Goal: Task Accomplishment & Management: Manage account settings

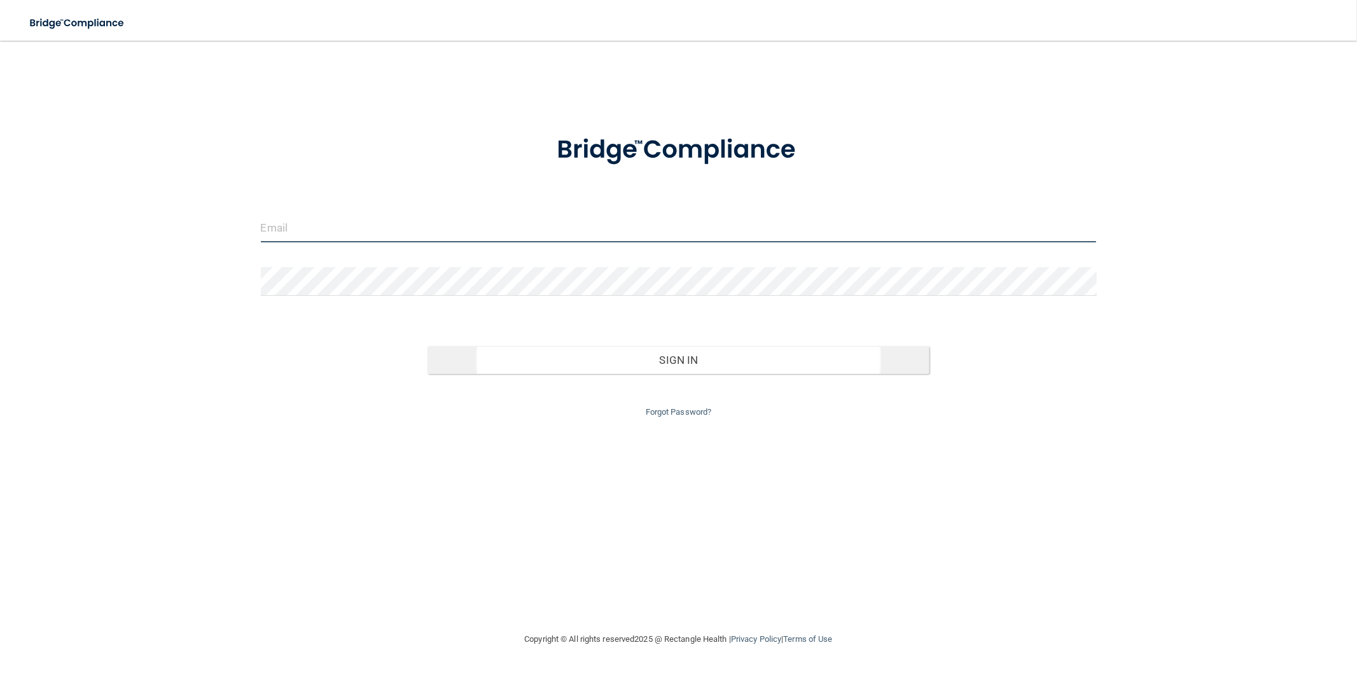
type input "[EMAIL_ADDRESS][DOMAIN_NAME]"
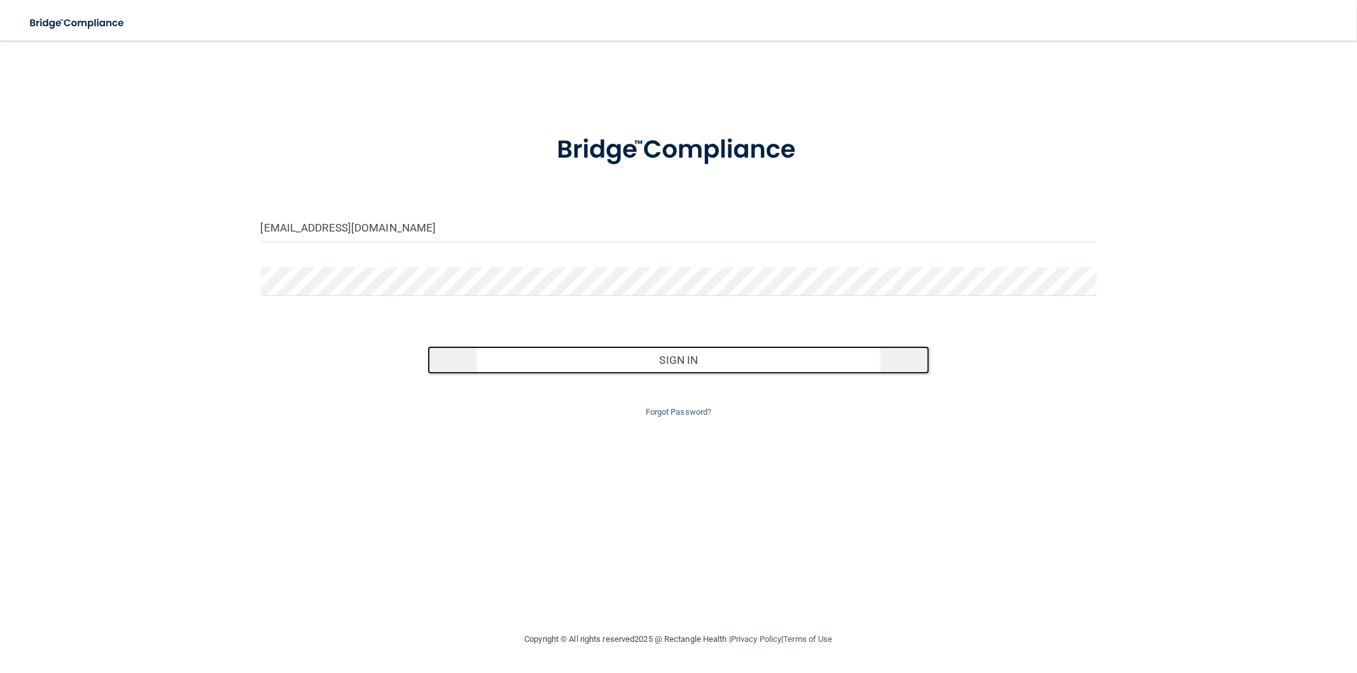
click at [709, 364] on button "Sign In" at bounding box center [677, 360] width 501 height 28
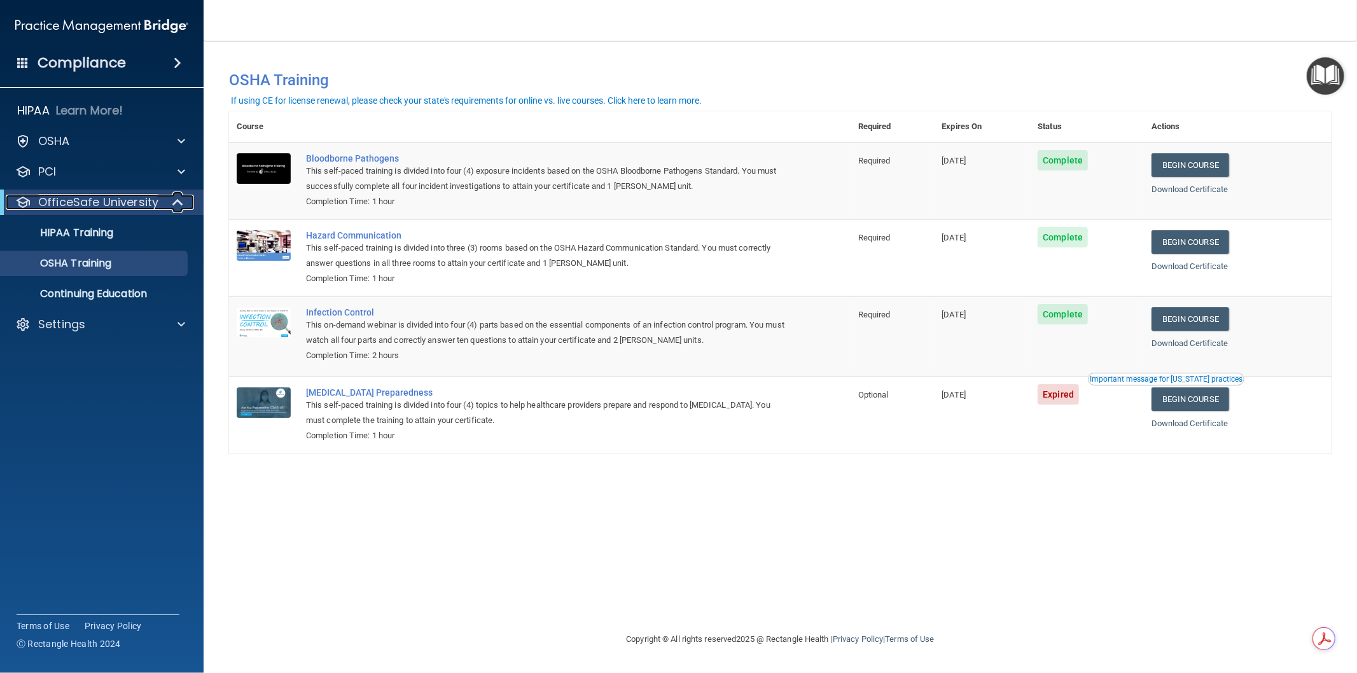
click at [109, 195] on p "OfficeSafe University" at bounding box center [98, 202] width 120 height 15
click at [110, 195] on p "OfficeSafe University" at bounding box center [98, 202] width 120 height 15
click at [110, 227] on p "HIPAA Training" at bounding box center [60, 232] width 105 height 13
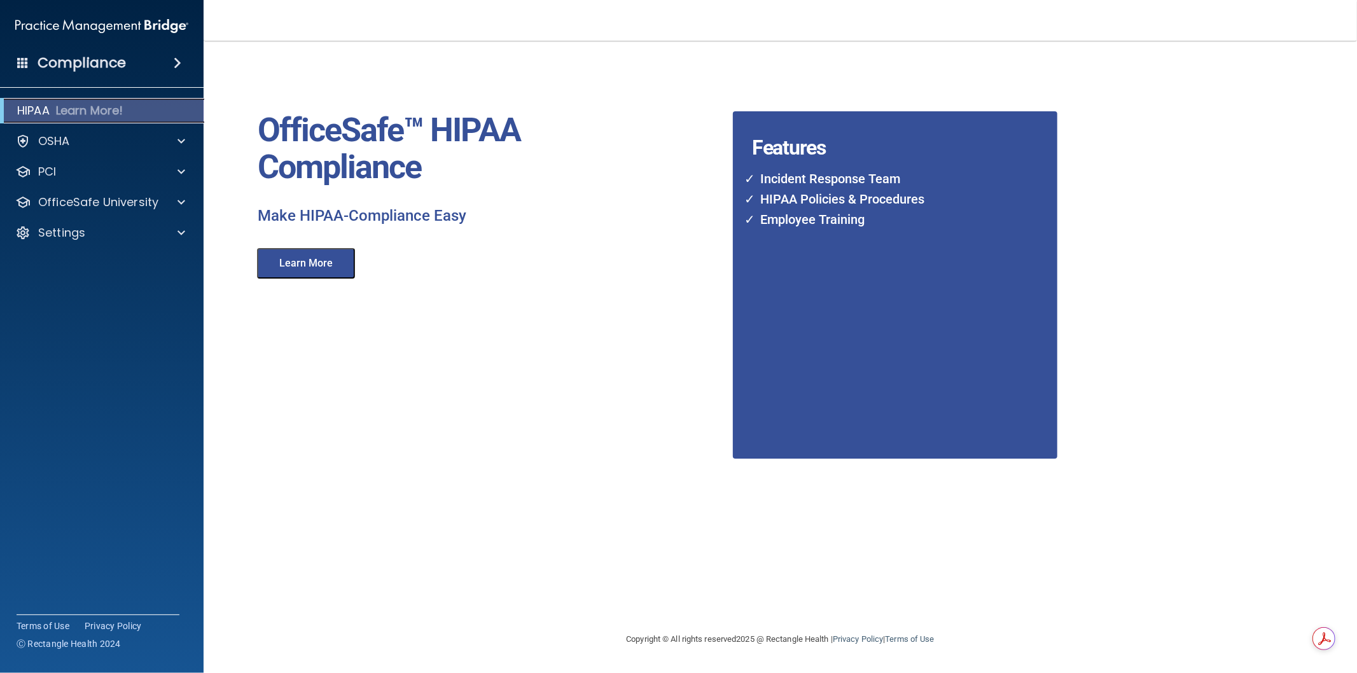
click at [99, 116] on p "Learn More!" at bounding box center [89, 110] width 67 height 15
click at [70, 60] on h4 "Compliance" at bounding box center [82, 63] width 88 height 18
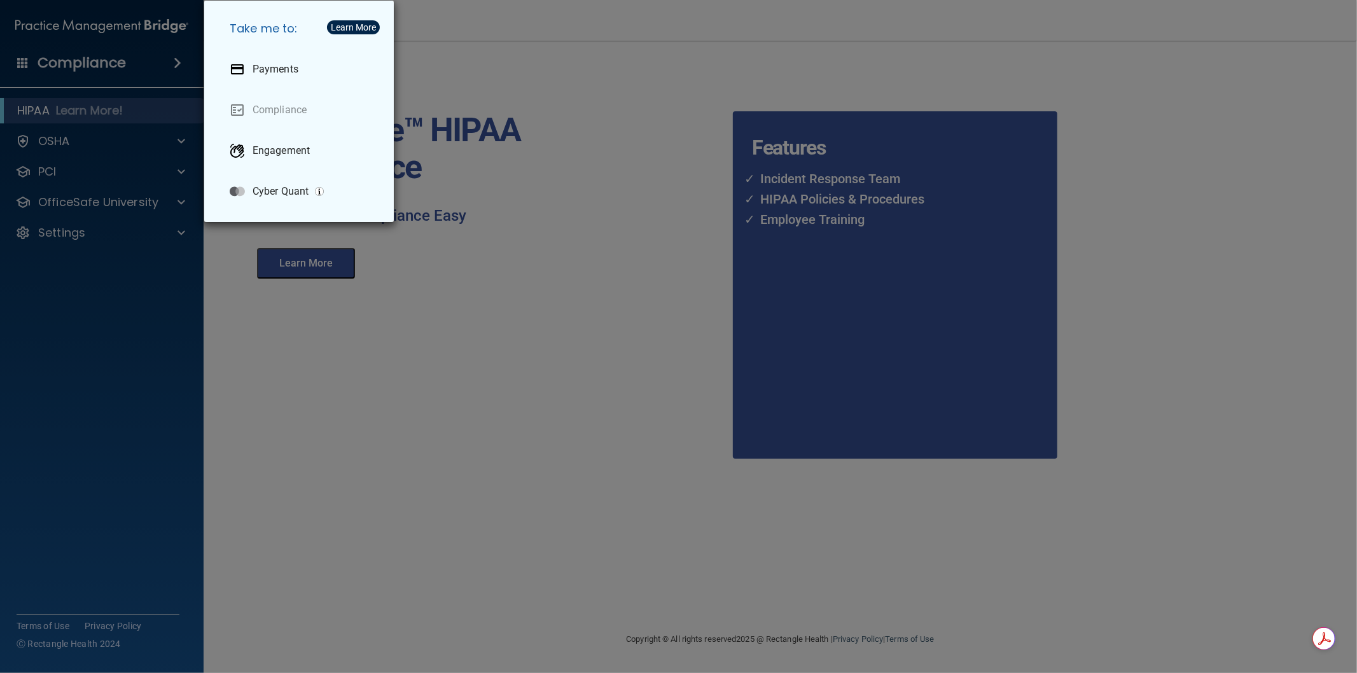
click at [70, 60] on div "Take me to: Payments Compliance Engagement Cyber Quant" at bounding box center [678, 336] width 1357 height 673
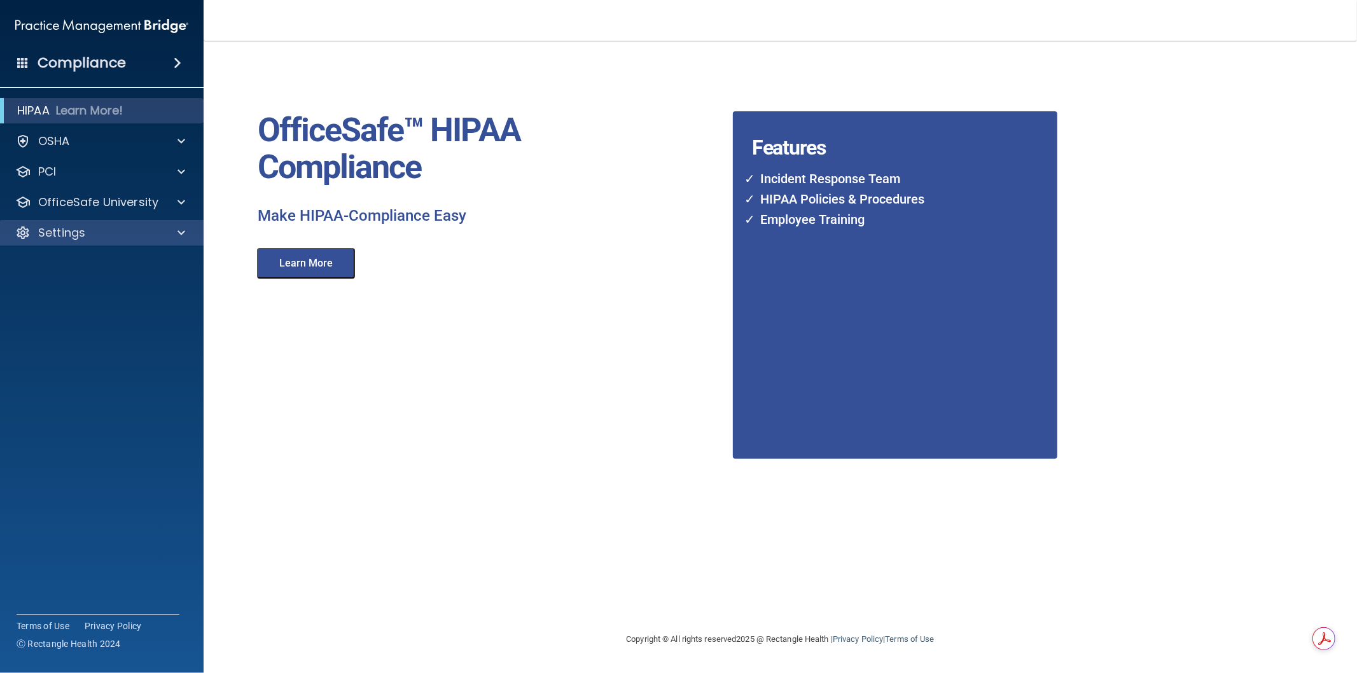
click at [88, 220] on div "Settings" at bounding box center [102, 232] width 204 height 25
click at [88, 233] on div "Settings" at bounding box center [85, 232] width 158 height 15
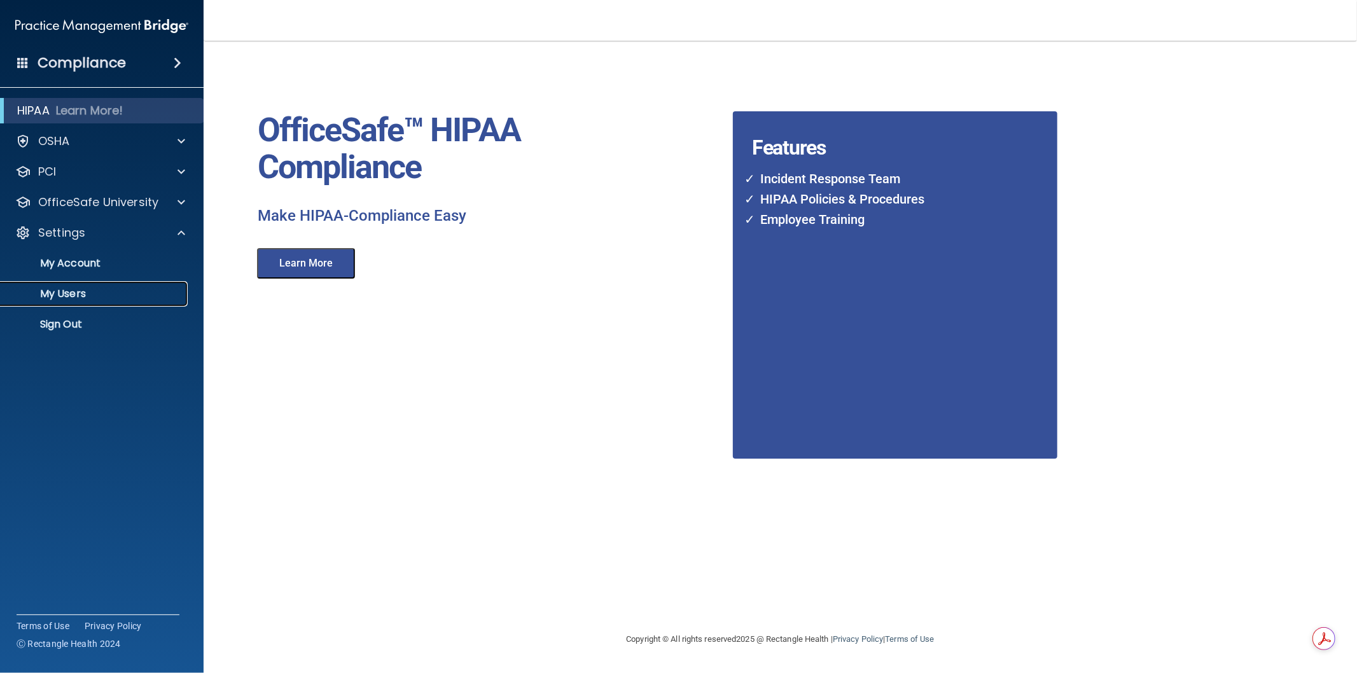
click at [83, 289] on p "My Users" at bounding box center [95, 294] width 174 height 13
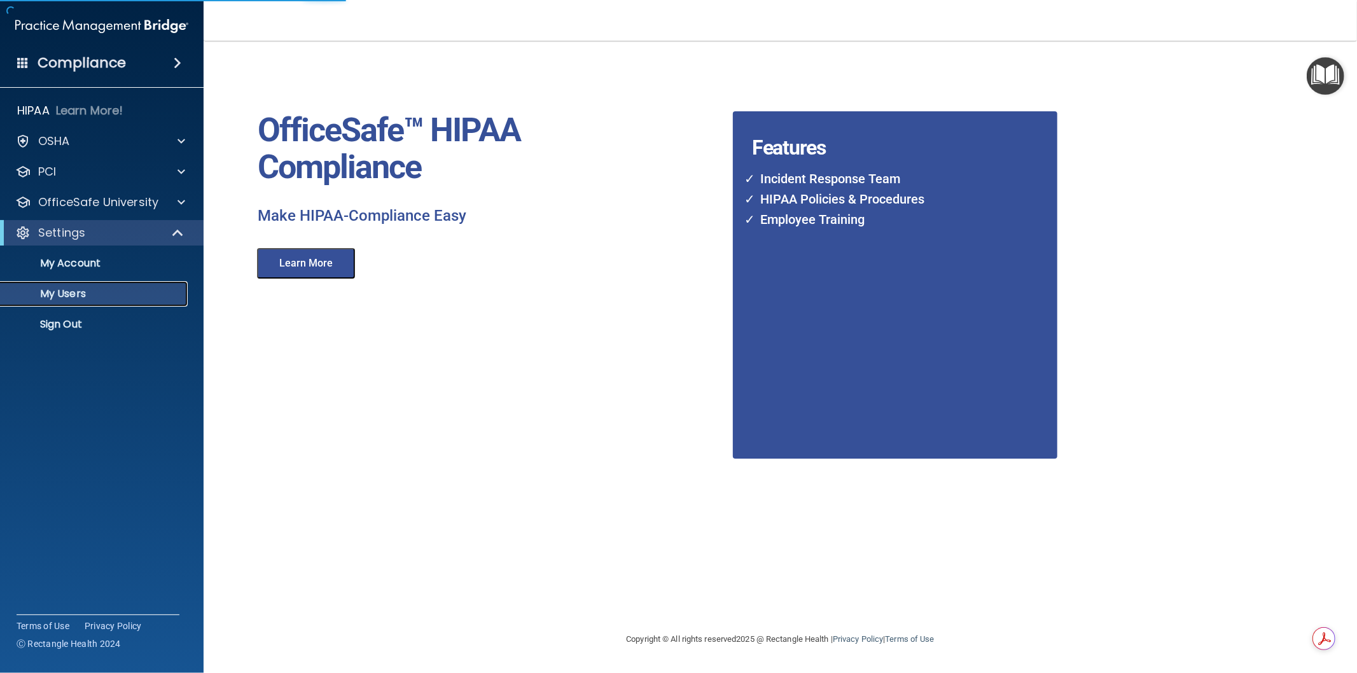
select select "20"
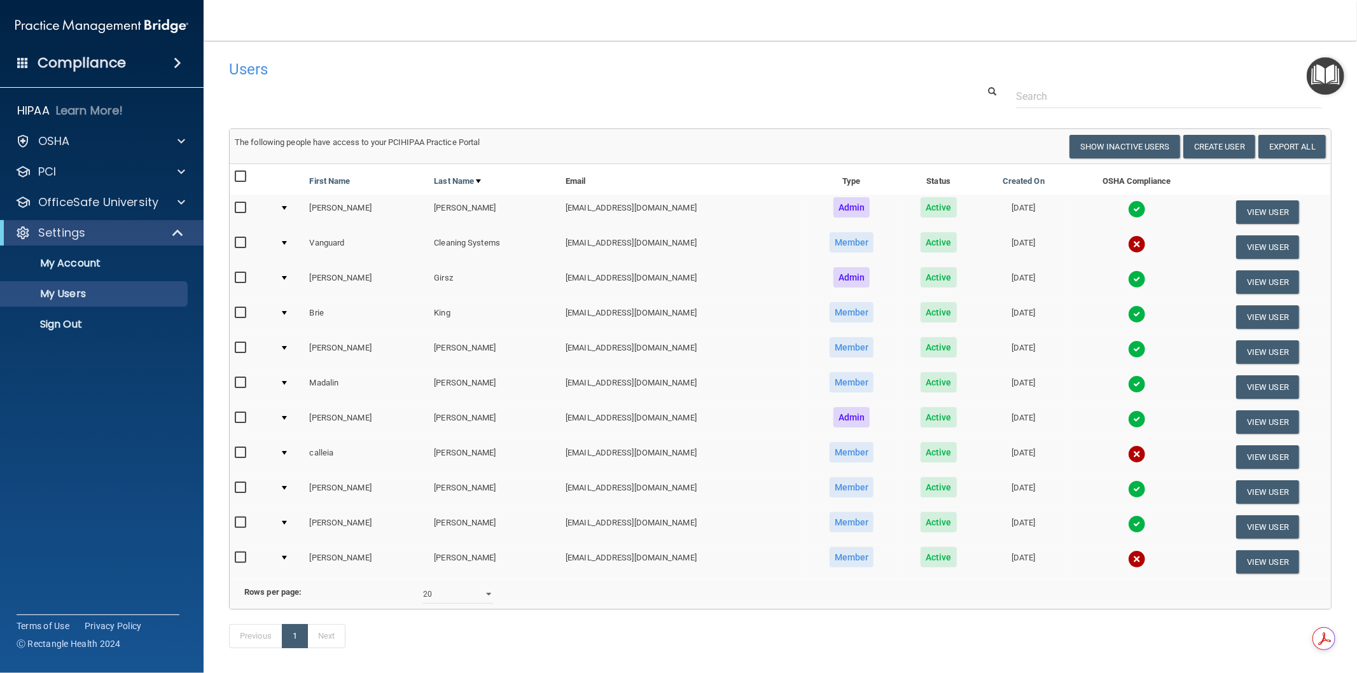
click at [1277, 233] on td "View User" at bounding box center [1267, 247] width 127 height 35
click at [1273, 242] on button "View User" at bounding box center [1267, 247] width 63 height 24
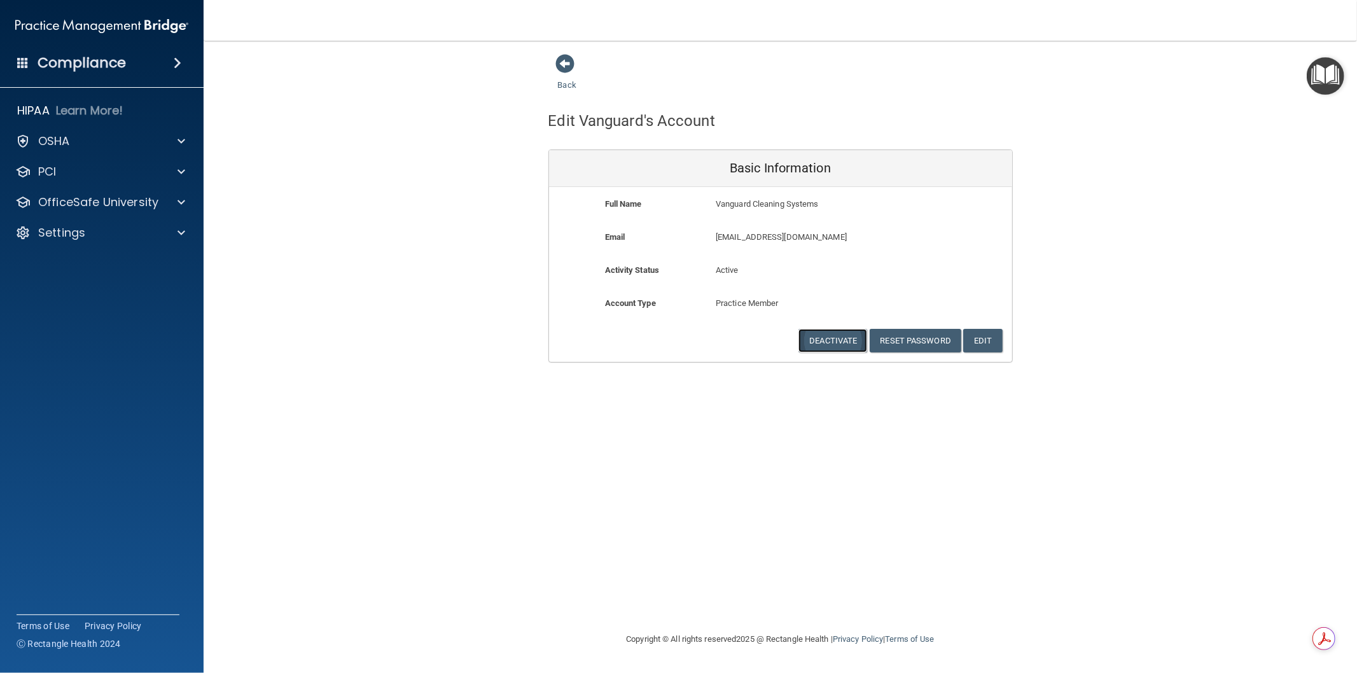
click at [812, 333] on button "Deactivate" at bounding box center [832, 341] width 69 height 24
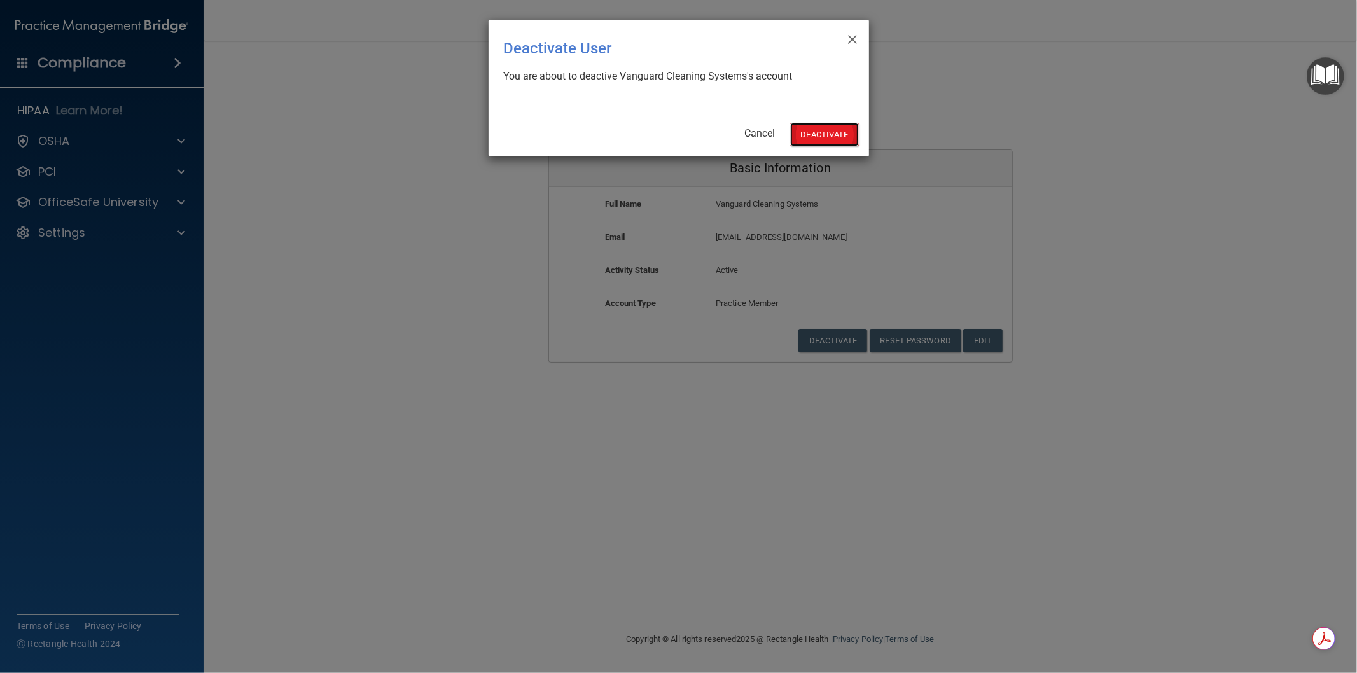
click at [838, 134] on button "Deactivate" at bounding box center [824, 135] width 69 height 24
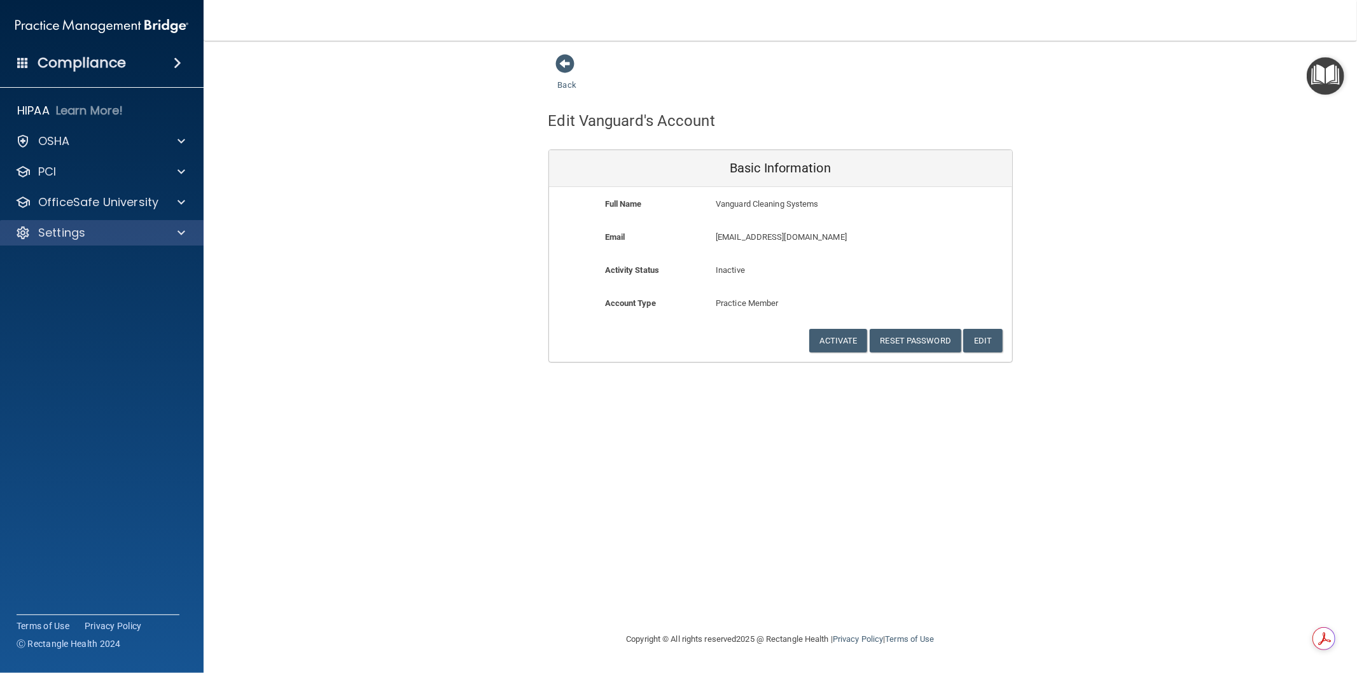
click at [99, 221] on div "Settings" at bounding box center [102, 232] width 204 height 25
click at [85, 232] on p "Settings" at bounding box center [61, 232] width 47 height 15
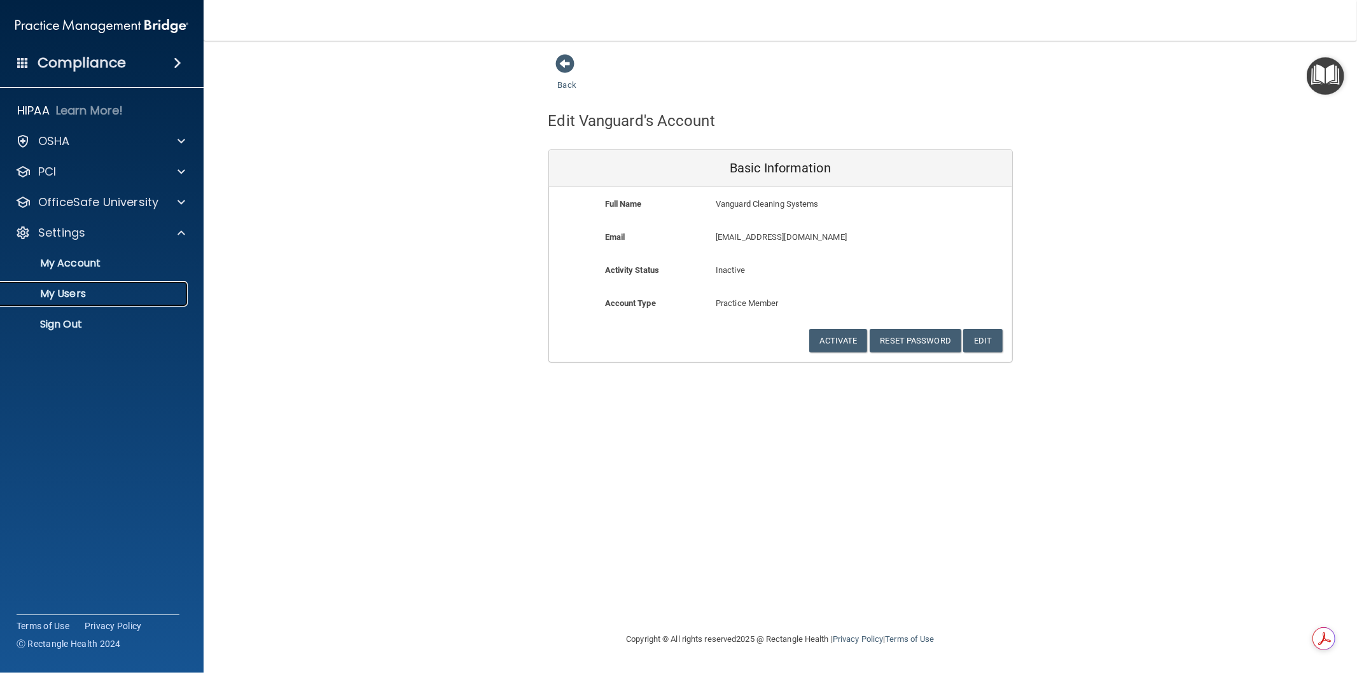
click at [87, 288] on p "My Users" at bounding box center [95, 294] width 174 height 13
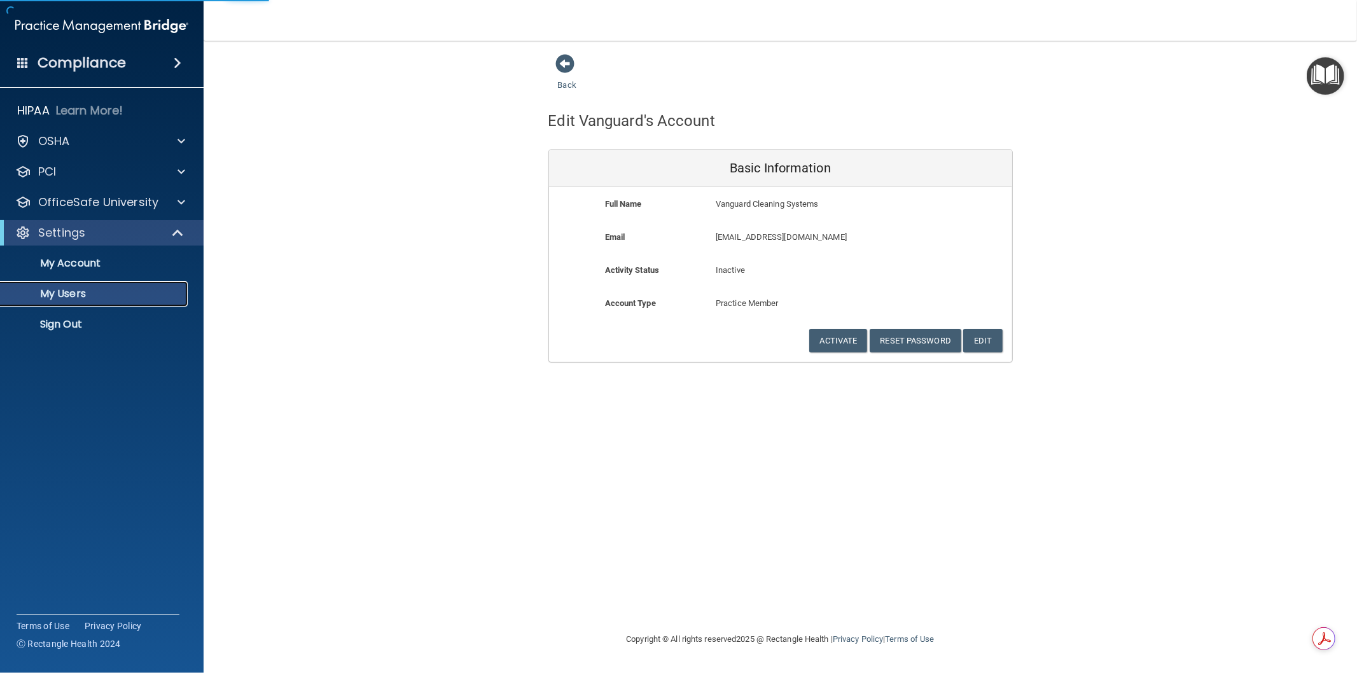
select select "20"
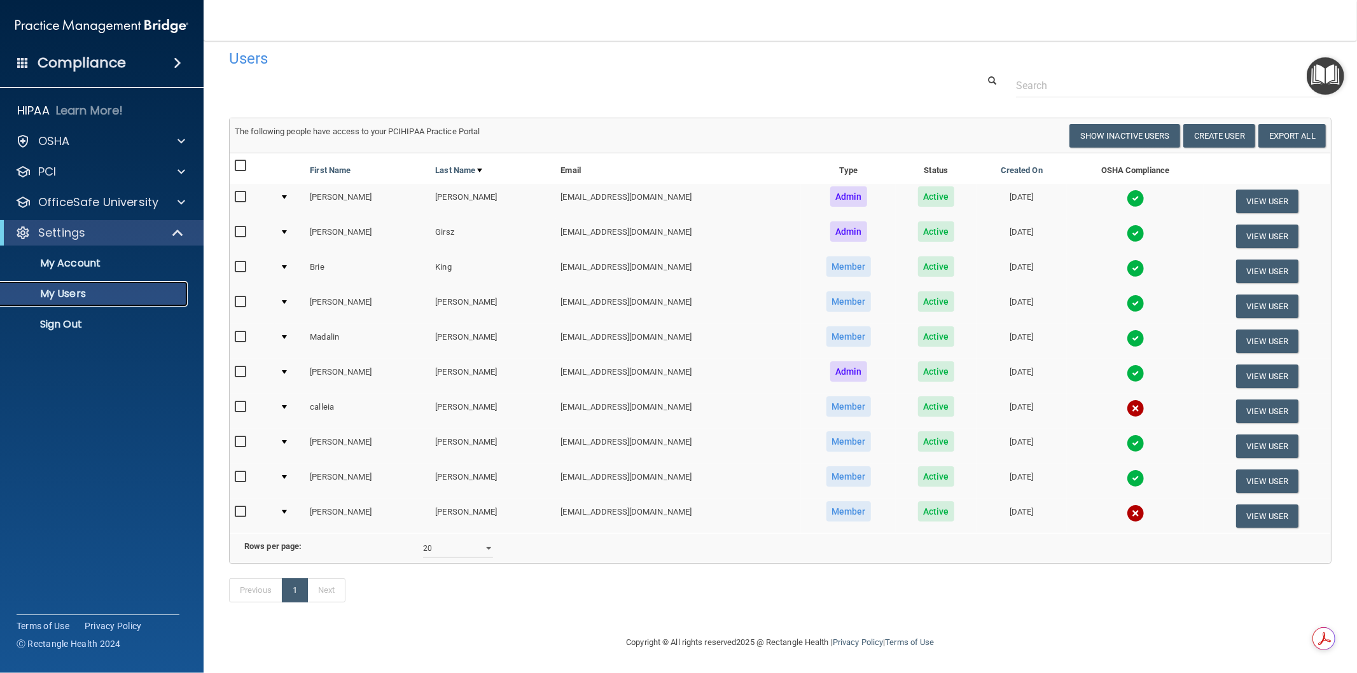
scroll to position [27, 0]
click at [1127, 504] on img at bounding box center [1136, 513] width 18 height 18
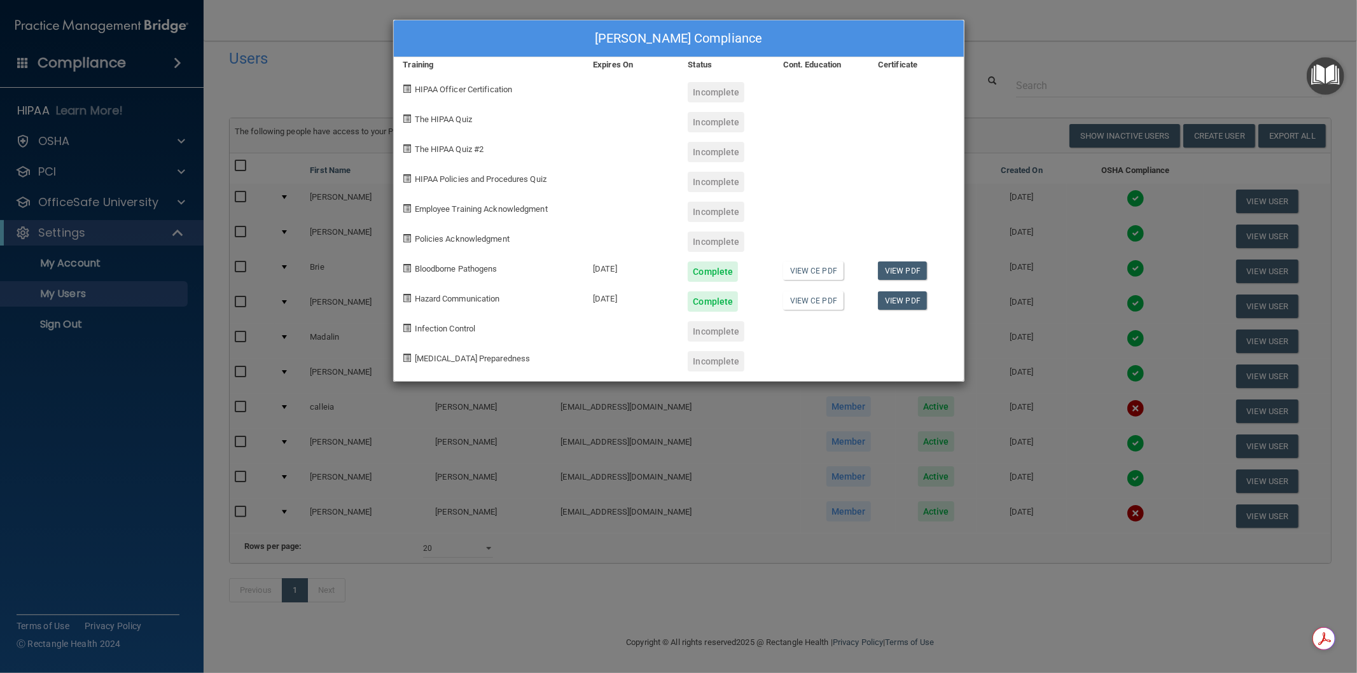
click at [988, 65] on div "Lisa Vuolo's Compliance Training Expires On Status Cont. Education Certificate …" at bounding box center [678, 336] width 1357 height 673
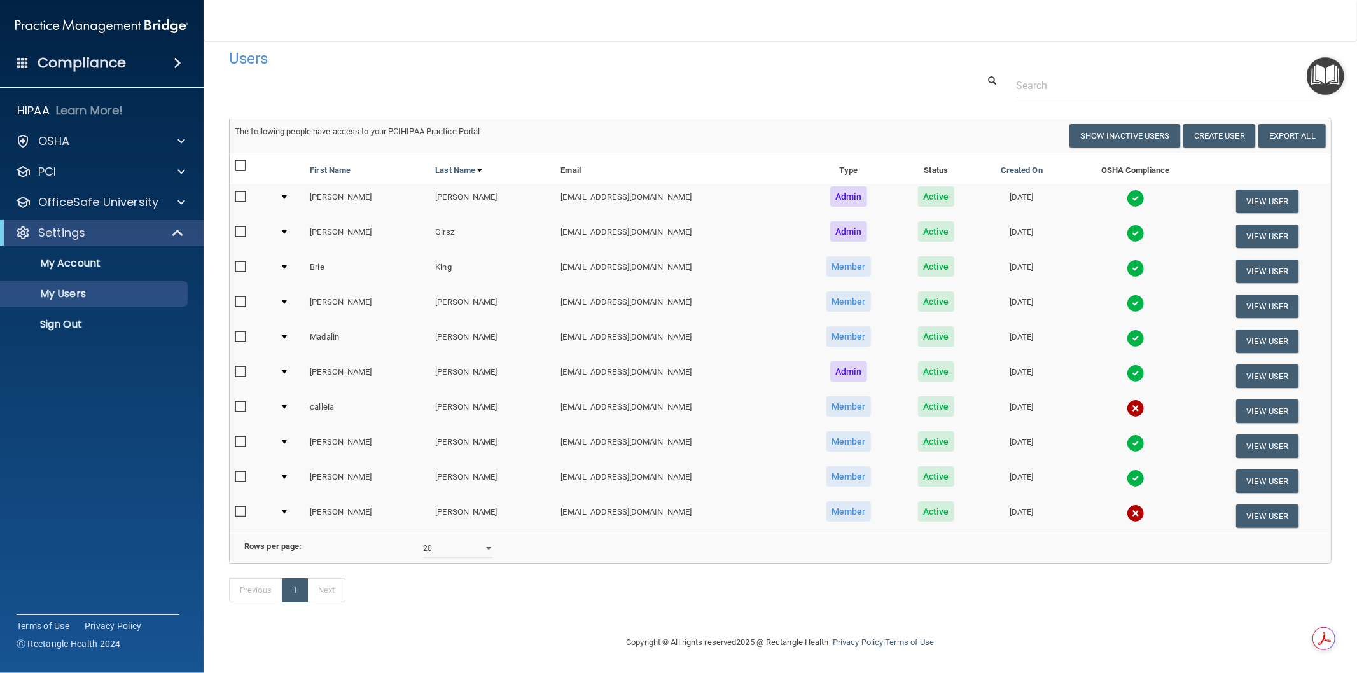
click at [1127, 504] on img at bounding box center [1136, 513] width 18 height 18
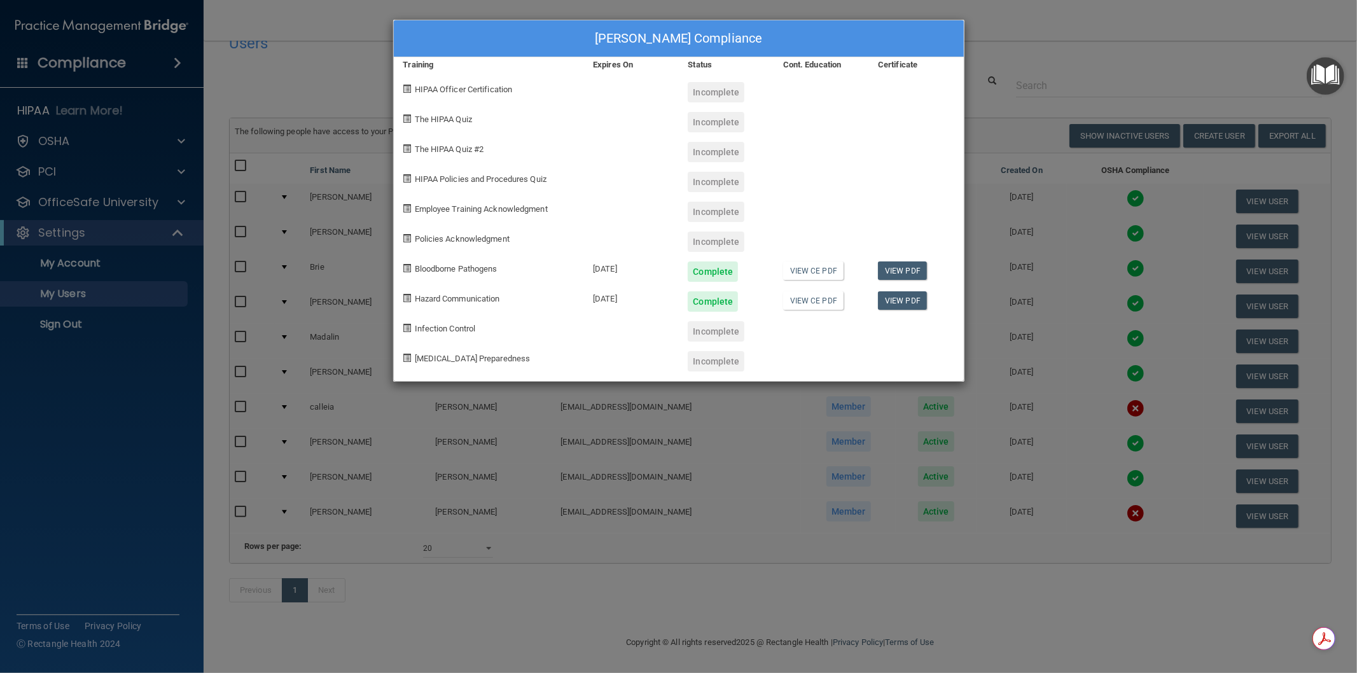
click at [1160, 494] on div "Lisa Vuolo's Compliance Training Expires On Status Cont. Education Certificate …" at bounding box center [678, 336] width 1357 height 673
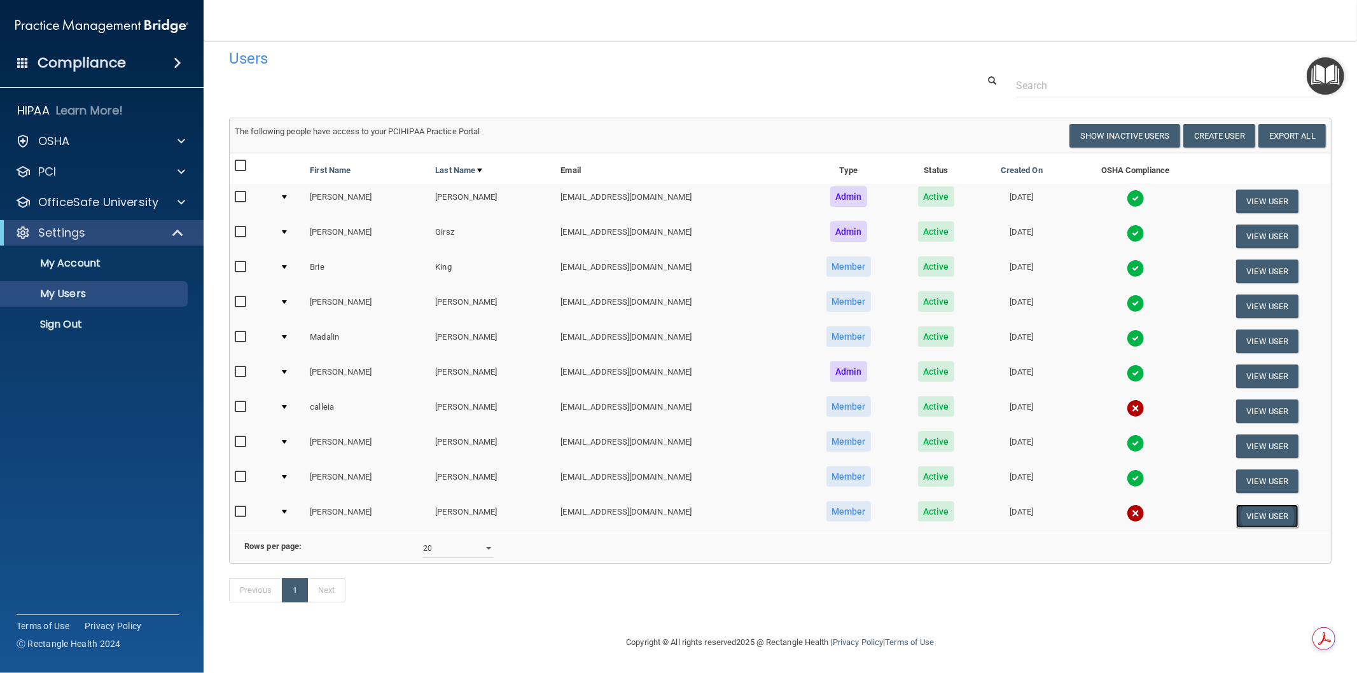
click at [1261, 504] on button "View User" at bounding box center [1267, 516] width 63 height 24
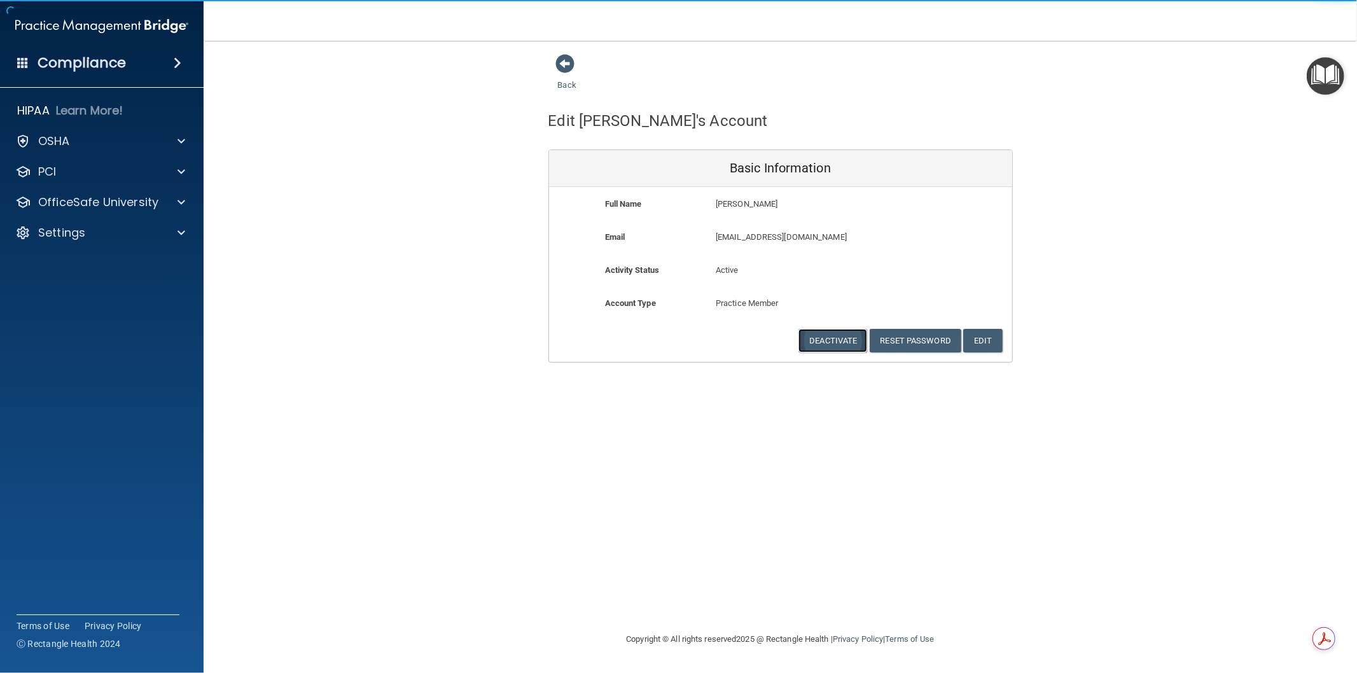
click at [836, 342] on button "Deactivate" at bounding box center [832, 341] width 69 height 24
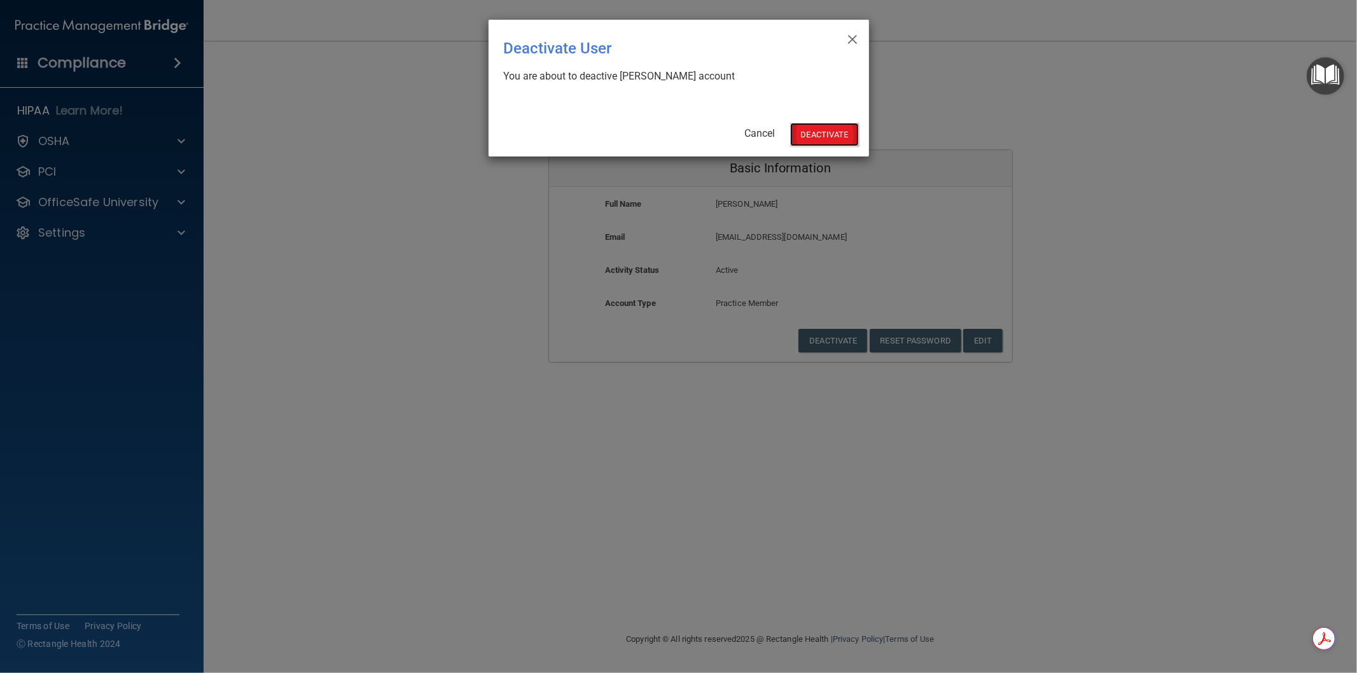
click at [849, 139] on button "Deactivate" at bounding box center [824, 135] width 69 height 24
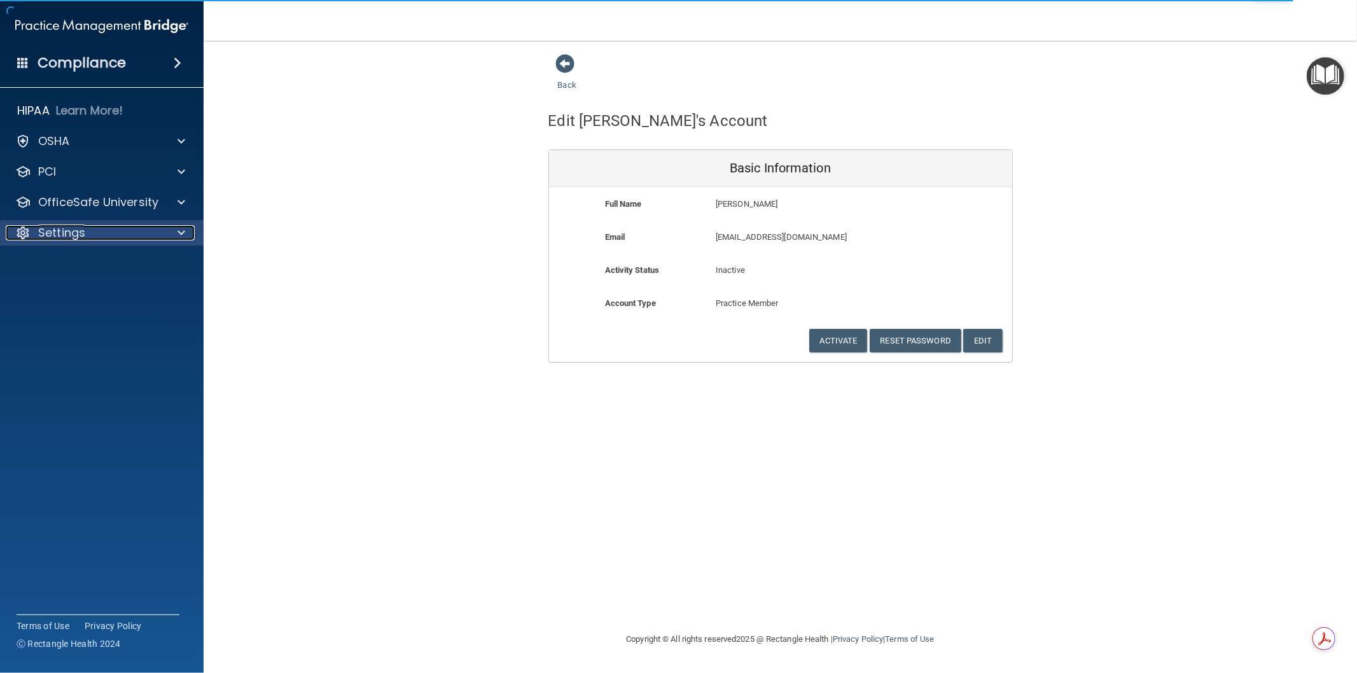
click at [80, 229] on p "Settings" at bounding box center [61, 232] width 47 height 15
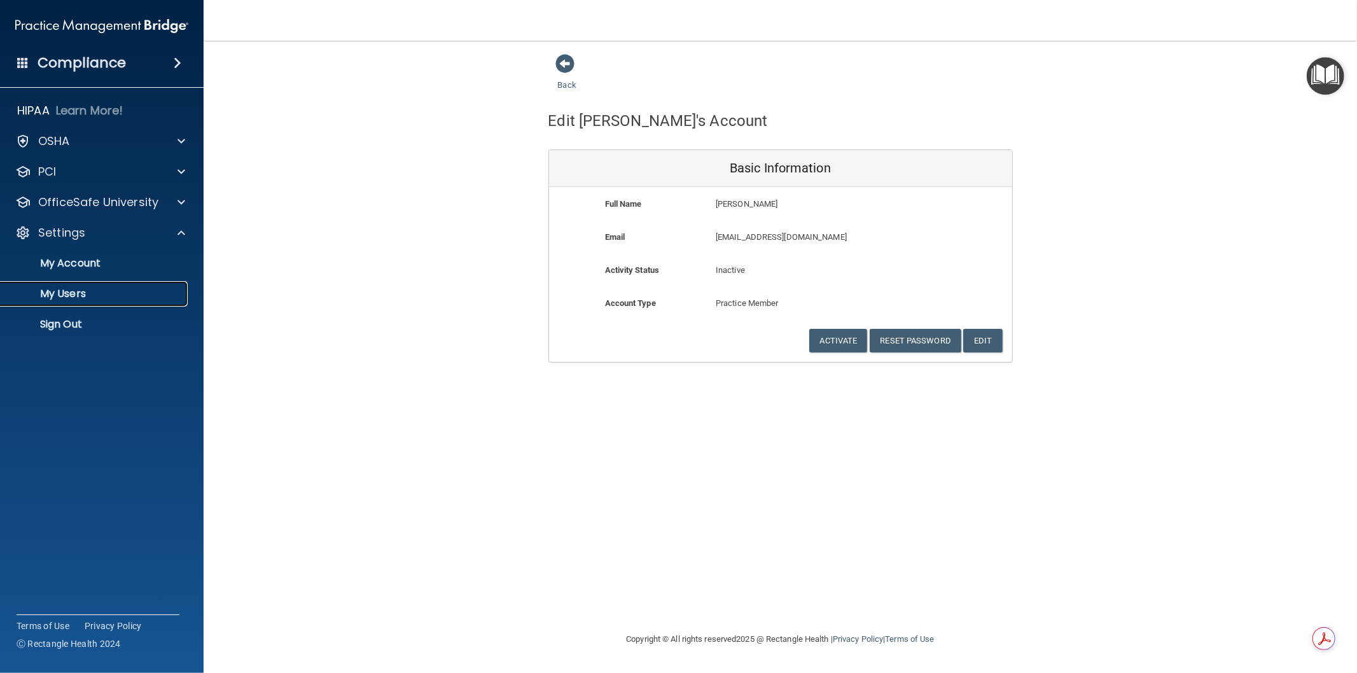
click at [91, 300] on link "My Users" at bounding box center [87, 293] width 200 height 25
select select "20"
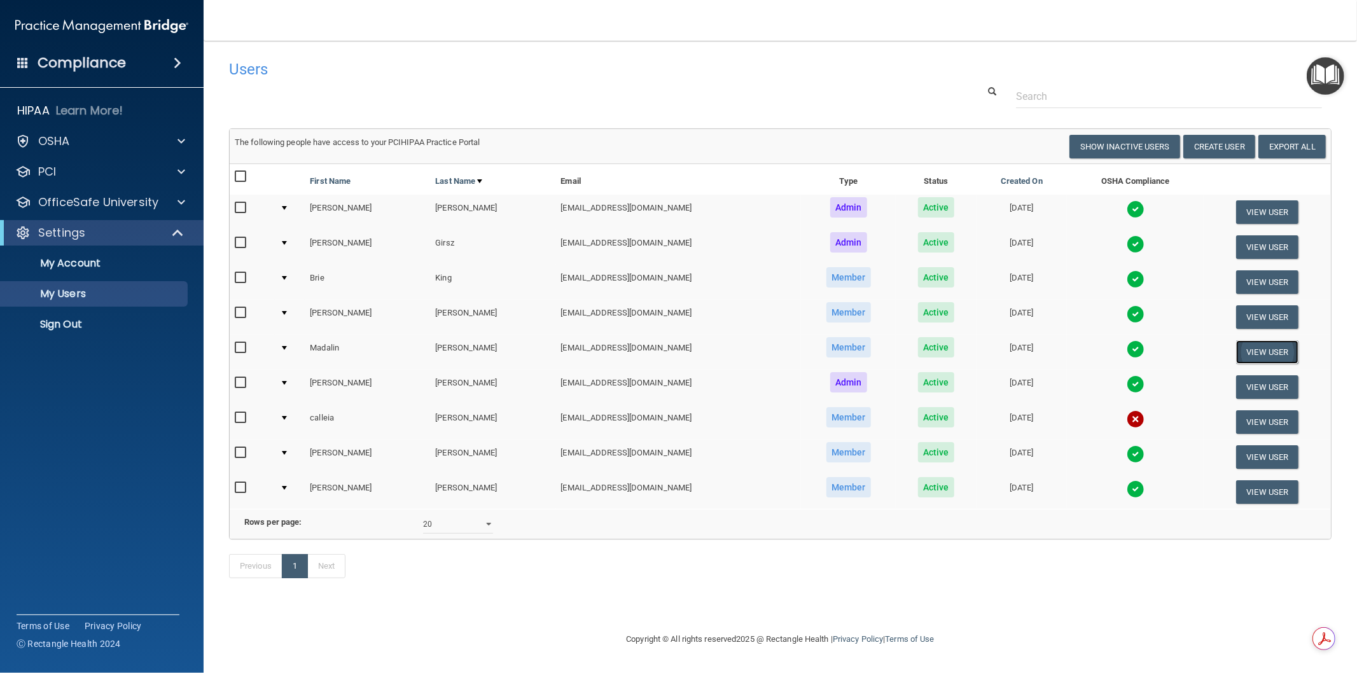
click at [1255, 346] on button "View User" at bounding box center [1267, 352] width 63 height 24
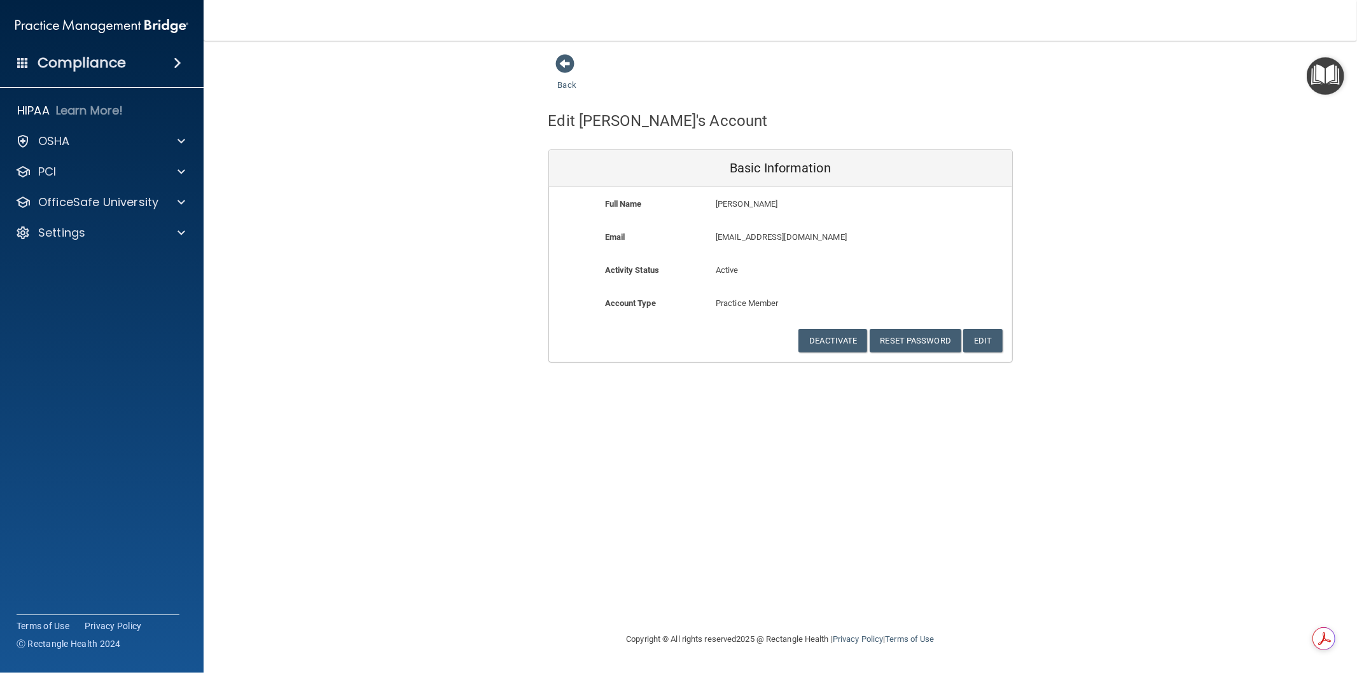
drag, startPoint x: 1159, startPoint y: 65, endPoint x: 878, endPoint y: 115, distance: 285.6
click at [1159, 66] on div "Back Edit [PERSON_NAME]'s Account Basic Information Full Name [PERSON_NAME] [PE…" at bounding box center [780, 207] width 1102 height 309
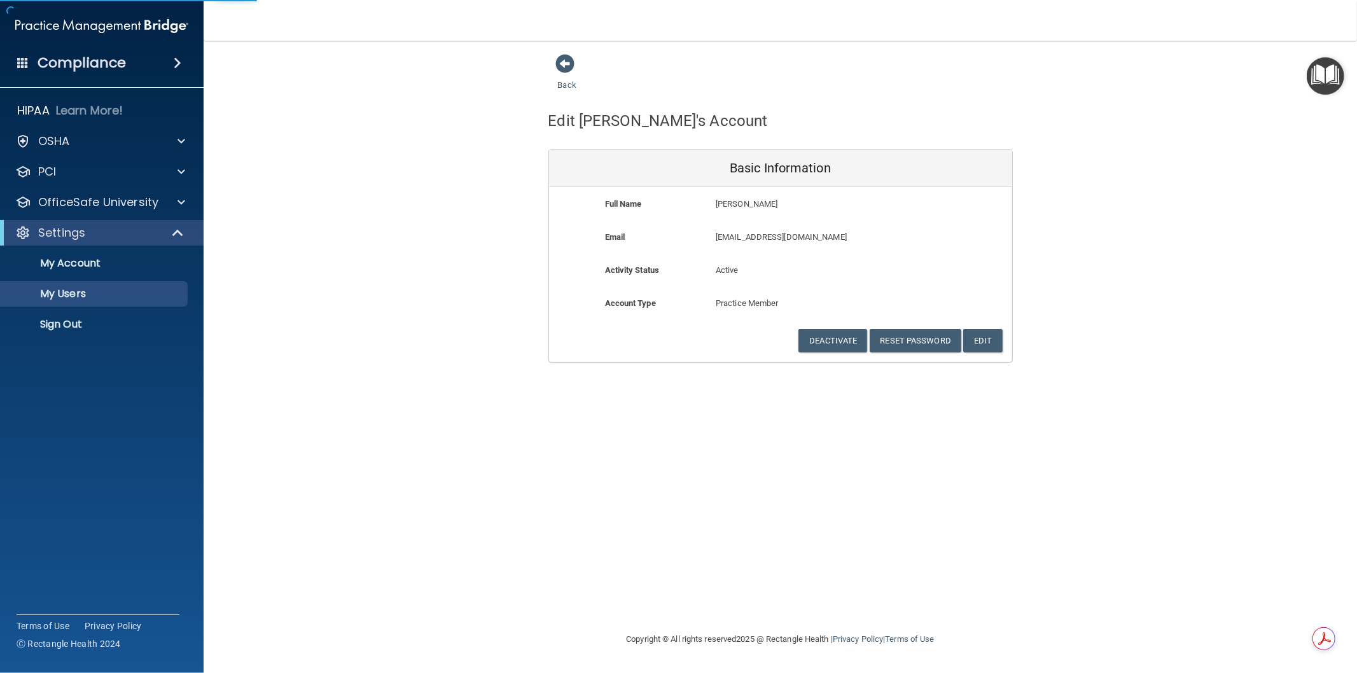
select select "20"
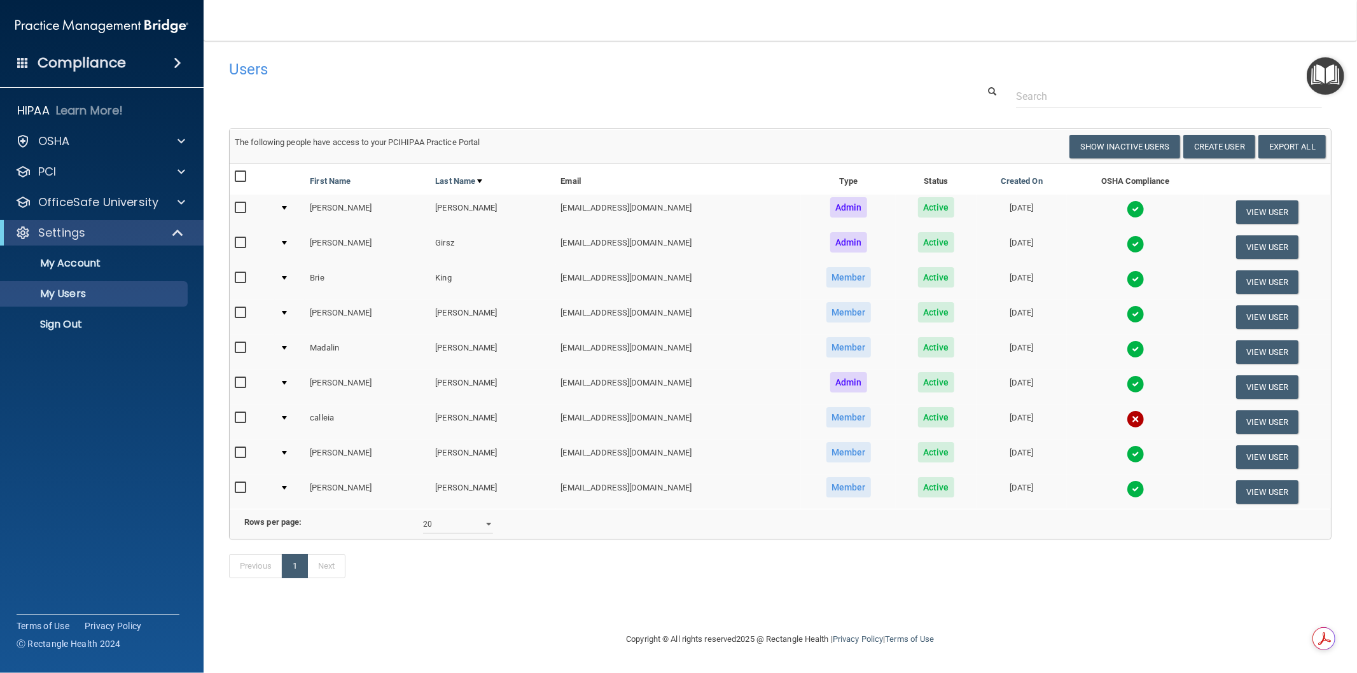
click at [1132, 340] on img at bounding box center [1136, 349] width 18 height 18
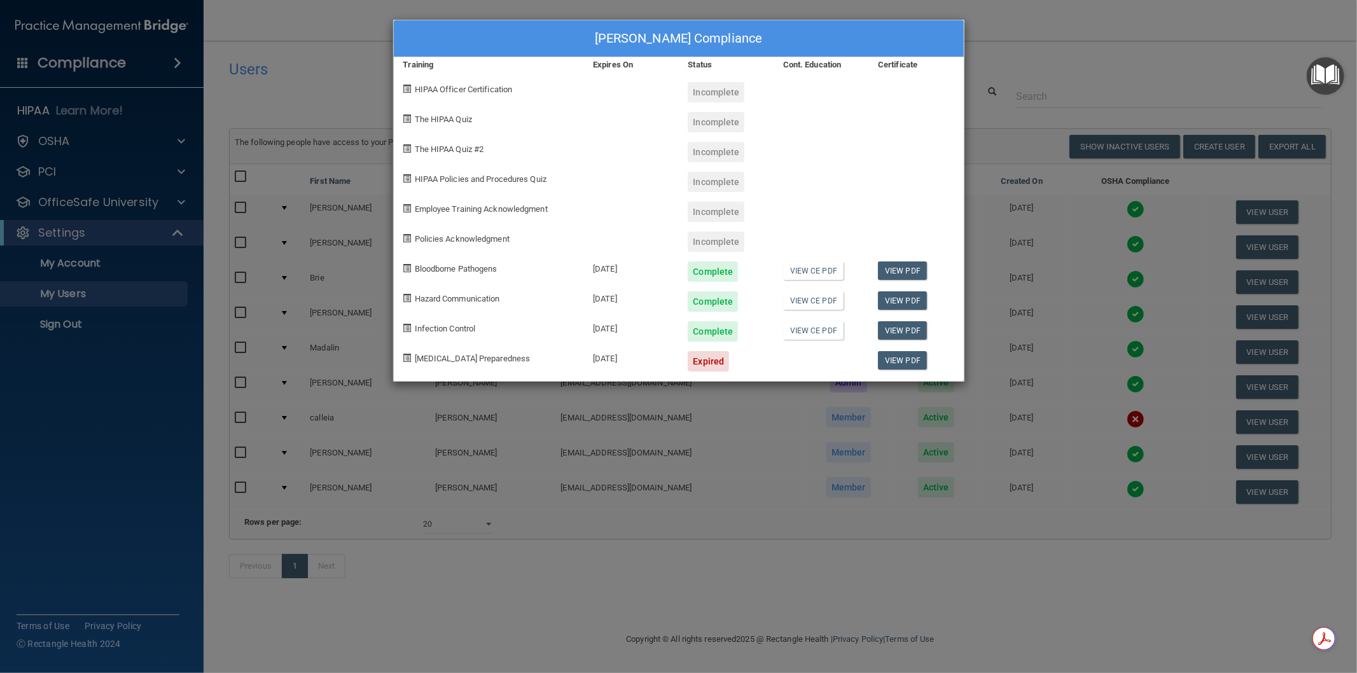
click at [1032, 129] on div "[PERSON_NAME] Compliance Training Expires On Status Cont. Education Certificate…" at bounding box center [678, 336] width 1357 height 673
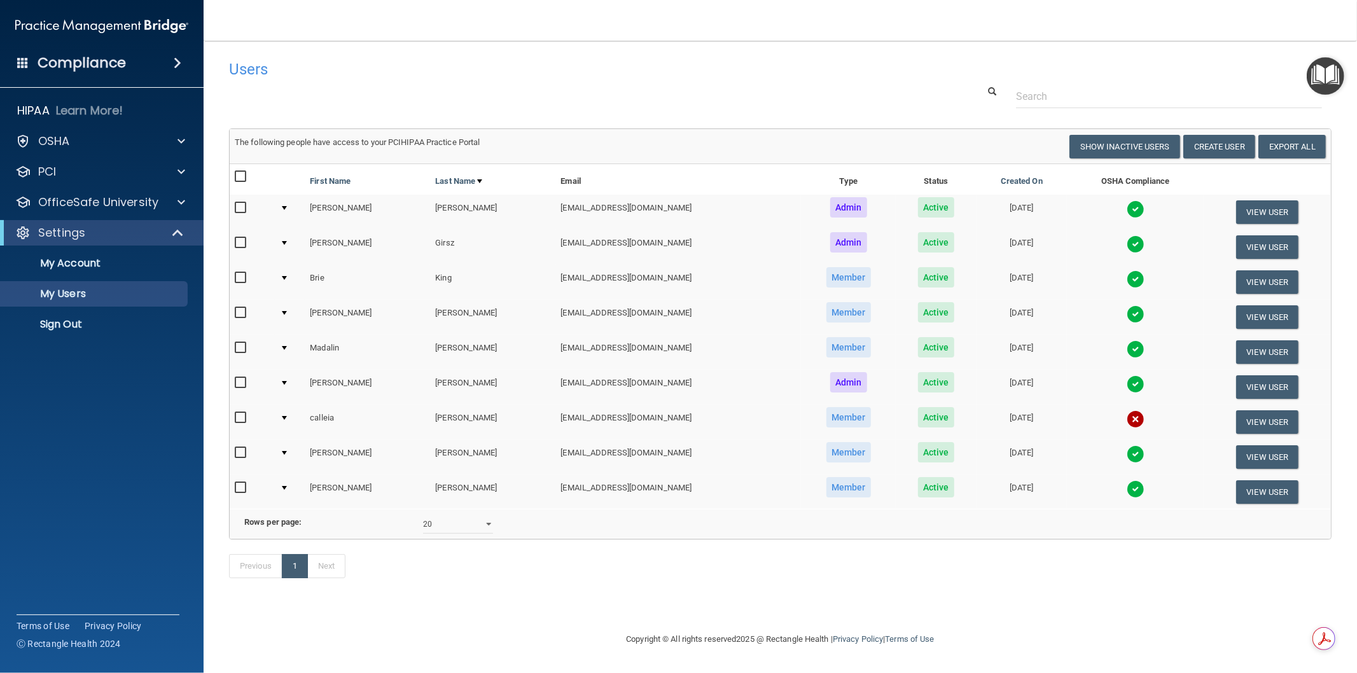
click at [1127, 413] on img at bounding box center [1136, 419] width 18 height 18
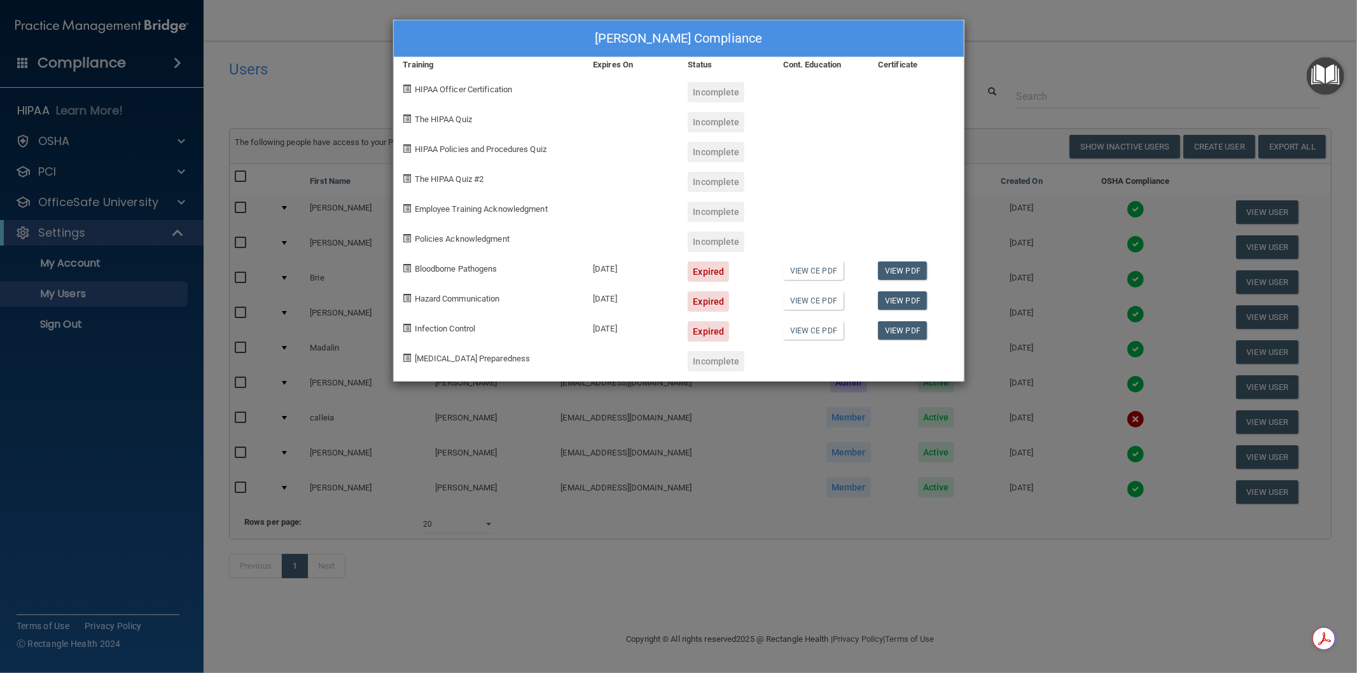
click at [1051, 80] on div "[PERSON_NAME] Compliance Training Expires On Status Cont. Education Certificate…" at bounding box center [678, 336] width 1357 height 673
